Goal: Task Accomplishment & Management: Use online tool/utility

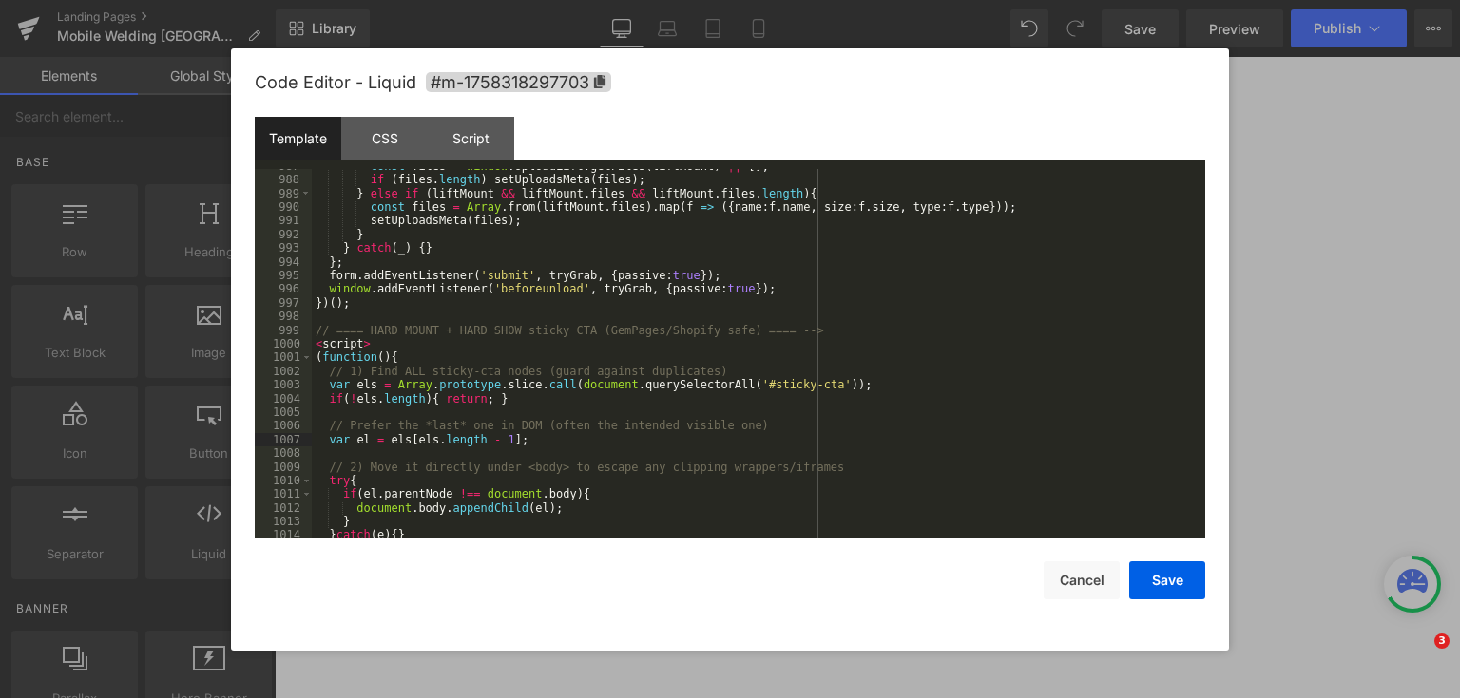
drag, startPoint x: 0, startPoint y: 0, endPoint x: 487, endPoint y: 327, distance: 586.1
click at [487, 312] on div "const files = window . UploadLift . getFiles ( liftMount ) || [ ] ; if ( files …" at bounding box center [755, 358] width 886 height 397
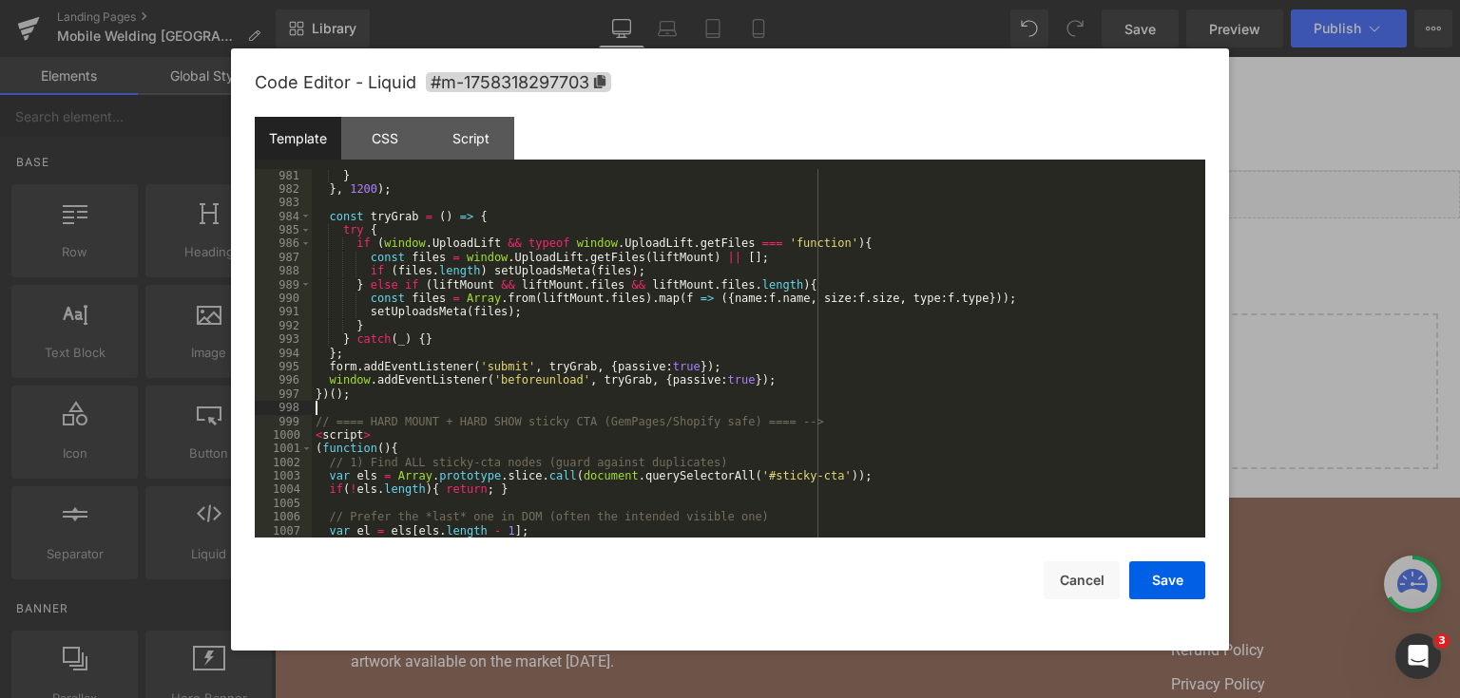
scroll to position [15896, 0]
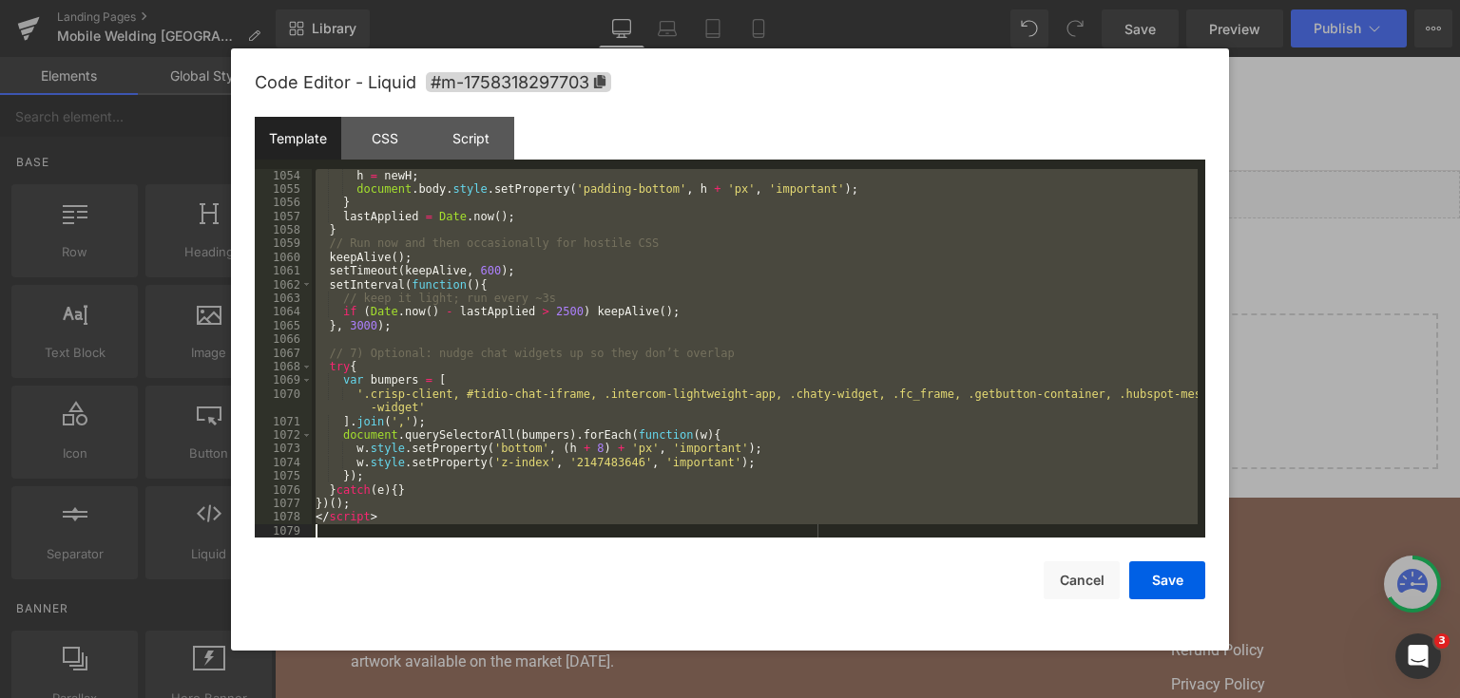
drag, startPoint x: 313, startPoint y: 330, endPoint x: 594, endPoint y: 621, distance: 405.2
click at [594, 621] on div "Code Editor - Liquid #m-1758318297703 Template CSS Script Data 1054 1055 1056 1…" at bounding box center [730, 349] width 950 height 602
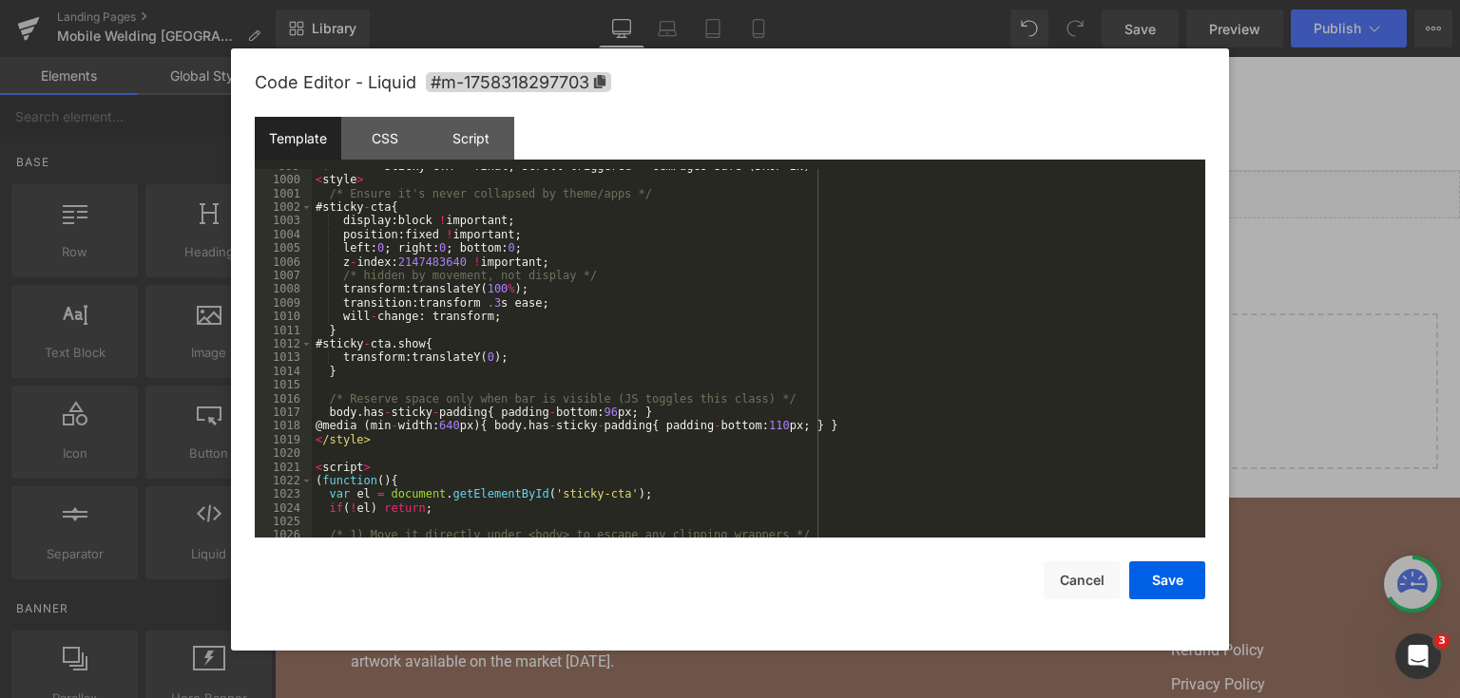
scroll to position [15968, 0]
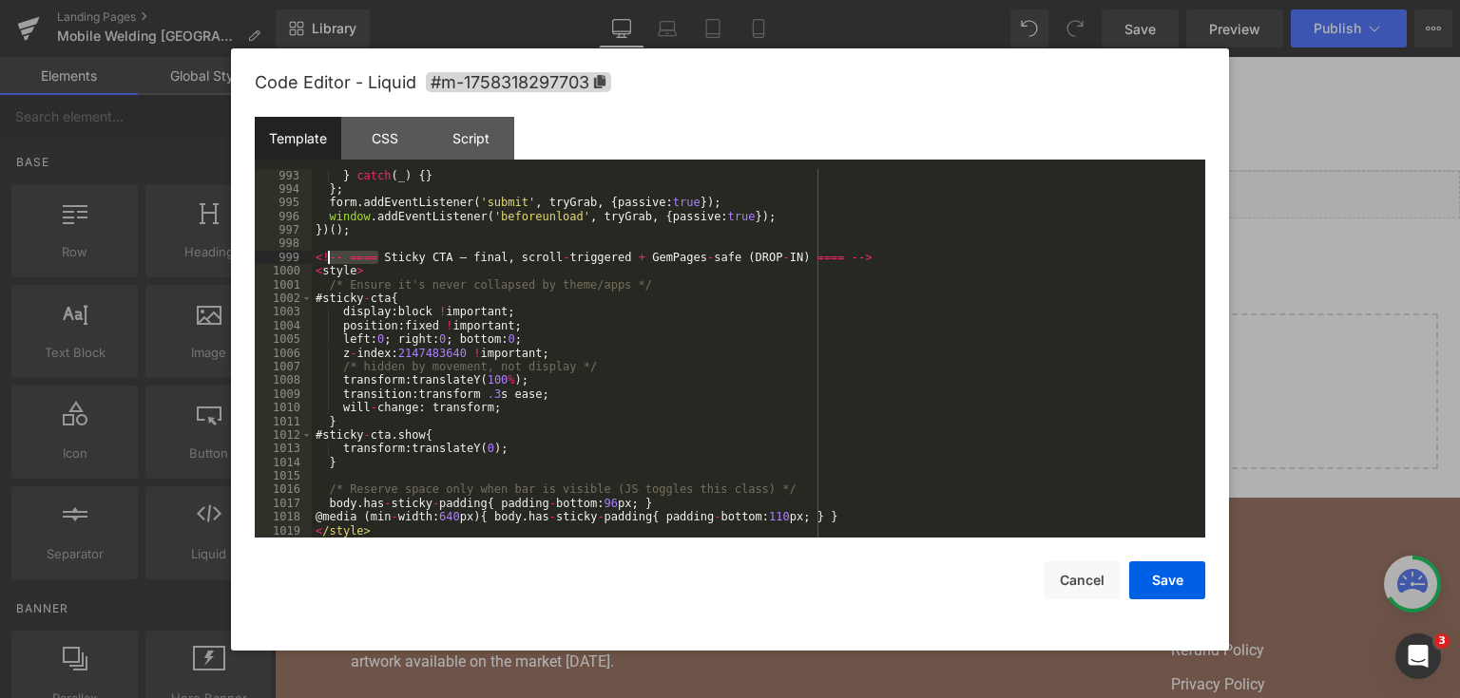
drag, startPoint x: 378, startPoint y: 255, endPoint x: 330, endPoint y: 259, distance: 48.7
click at [330, 259] on div "} catch ( _ ) { } } ; form . addEventListener ( 'submit' , tryGrab , { passive …" at bounding box center [755, 367] width 886 height 397
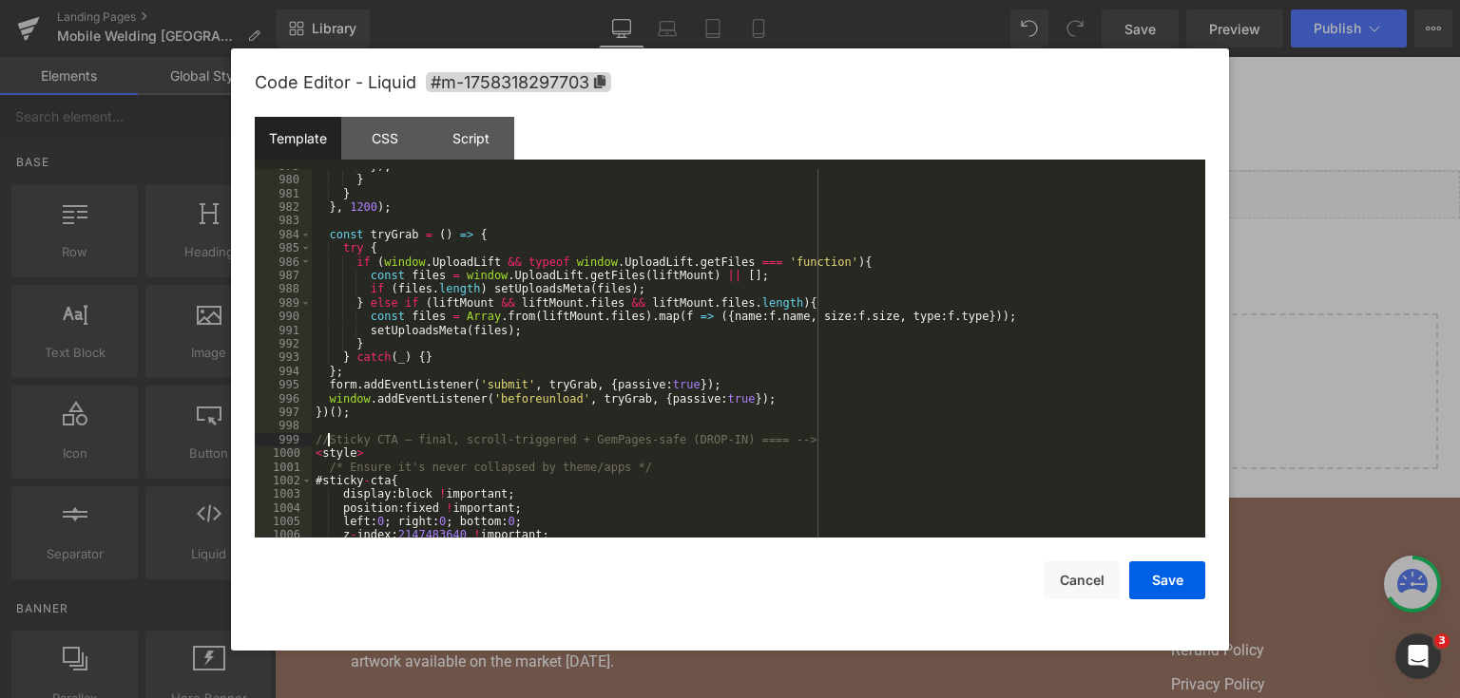
scroll to position [15877, 0]
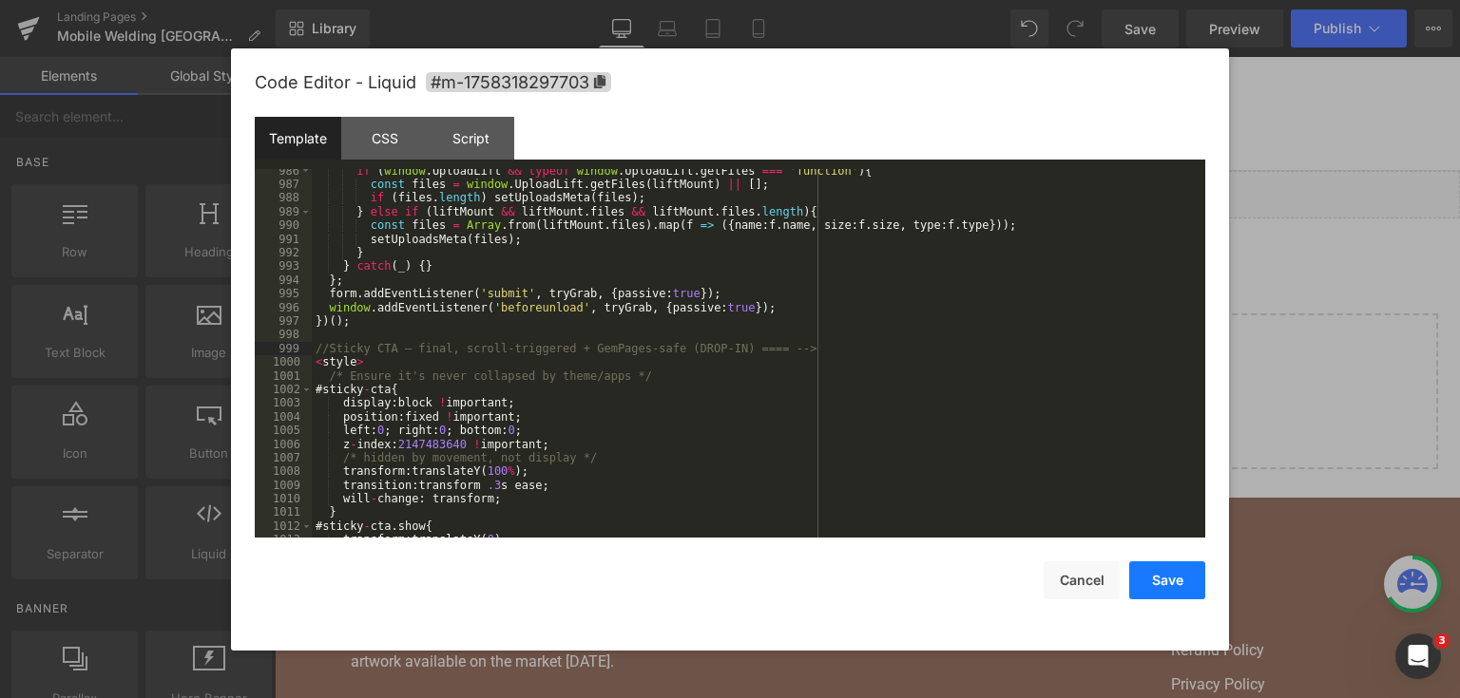
click at [1202, 576] on button "Save" at bounding box center [1167, 581] width 76 height 38
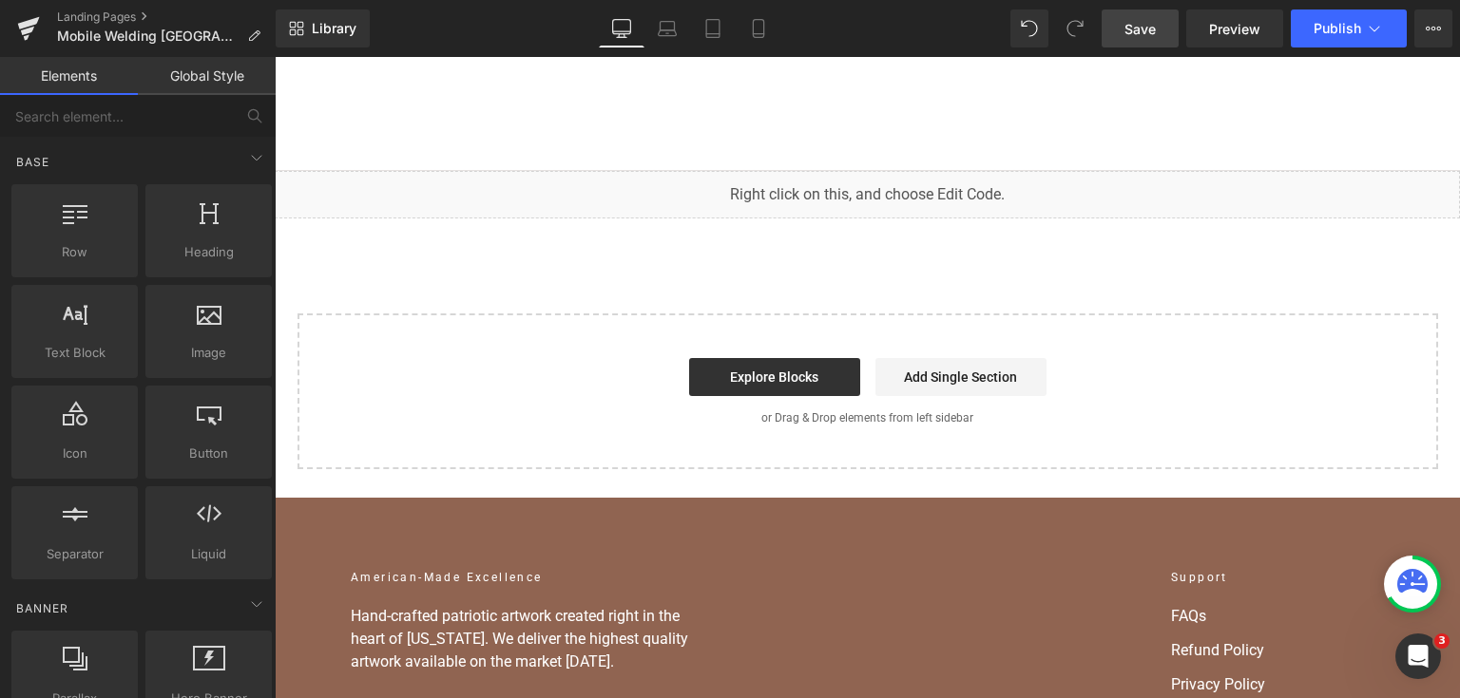
click at [1136, 36] on span "Save" at bounding box center [1139, 29] width 31 height 20
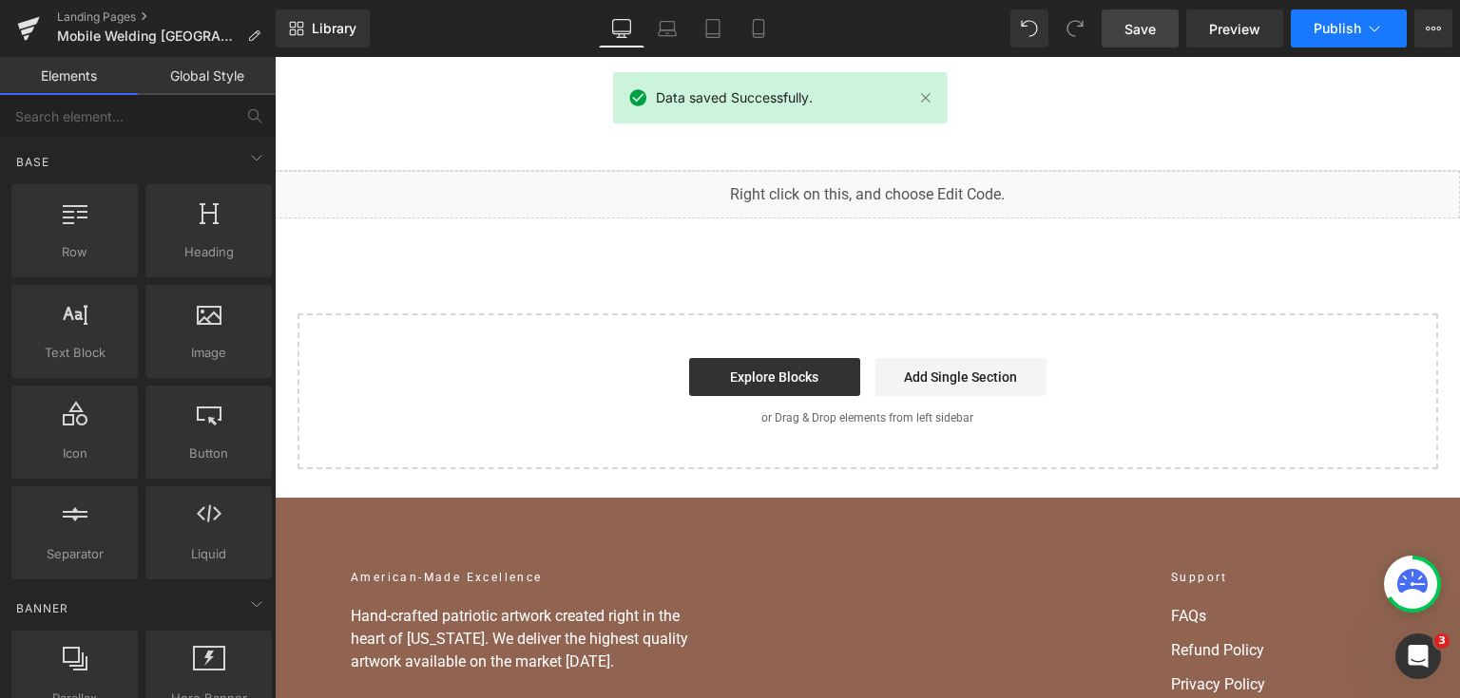
click at [1333, 18] on button "Publish" at bounding box center [1348, 29] width 116 height 38
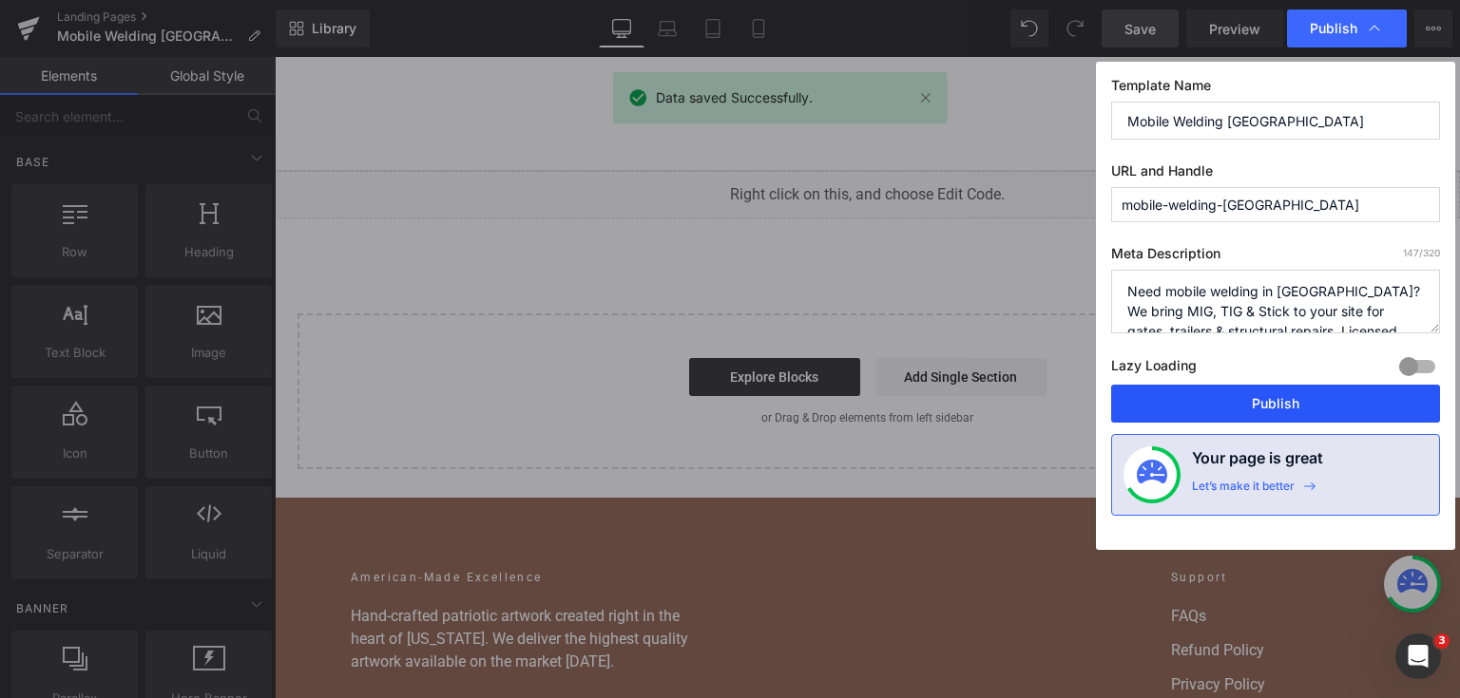
click at [1303, 391] on button "Publish" at bounding box center [1275, 404] width 329 height 38
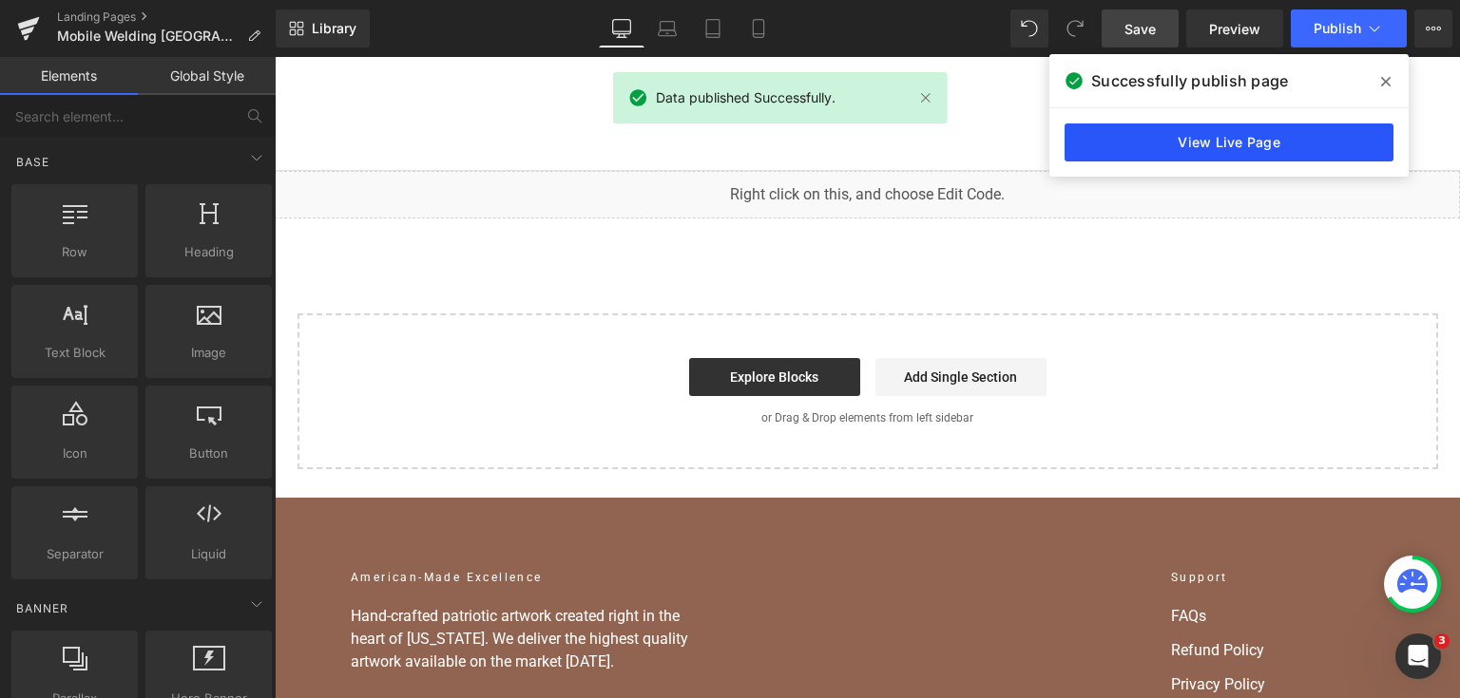
click at [1212, 128] on link "View Live Page" at bounding box center [1228, 143] width 329 height 38
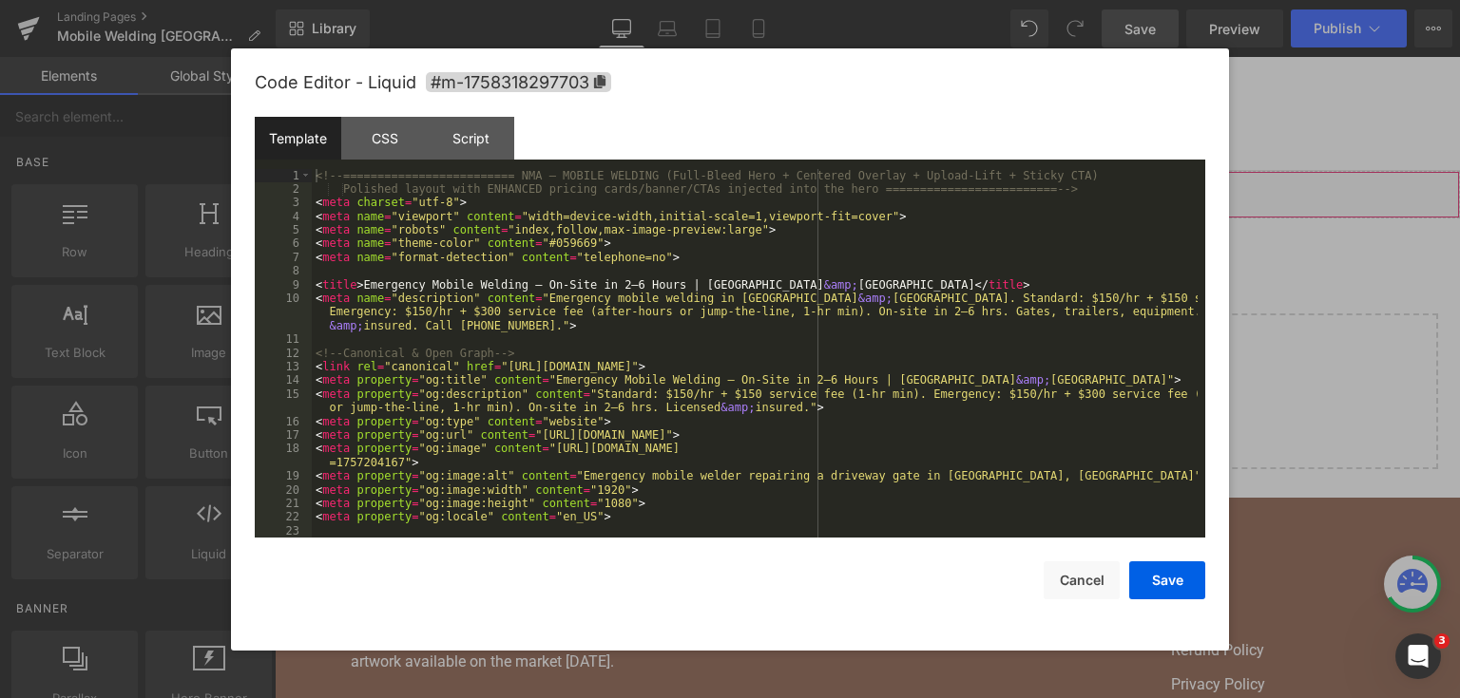
click at [609, 0] on div "You are previewing how the will restyle your page. You can not edit Elements in…" at bounding box center [730, 0] width 1460 height 0
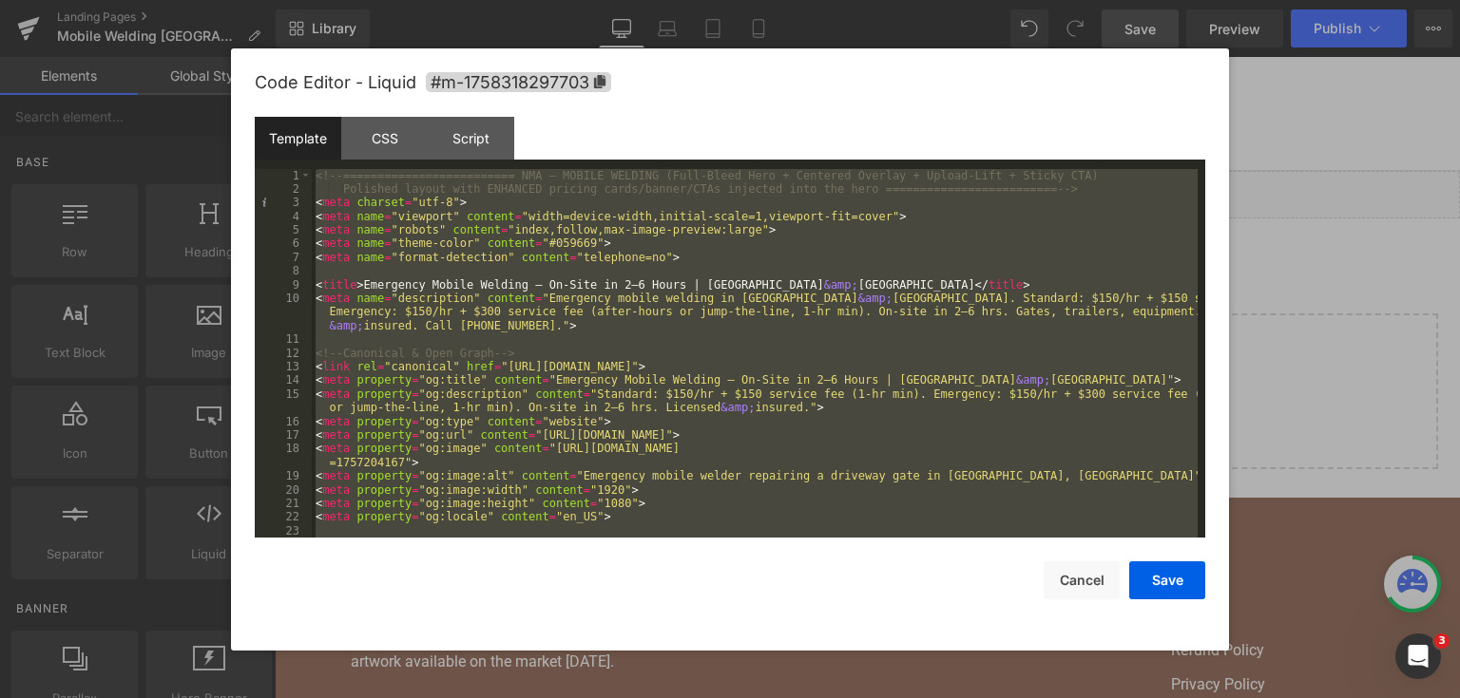
click at [1414, 221] on div at bounding box center [730, 349] width 1460 height 698
